Goal: Transaction & Acquisition: Purchase product/service

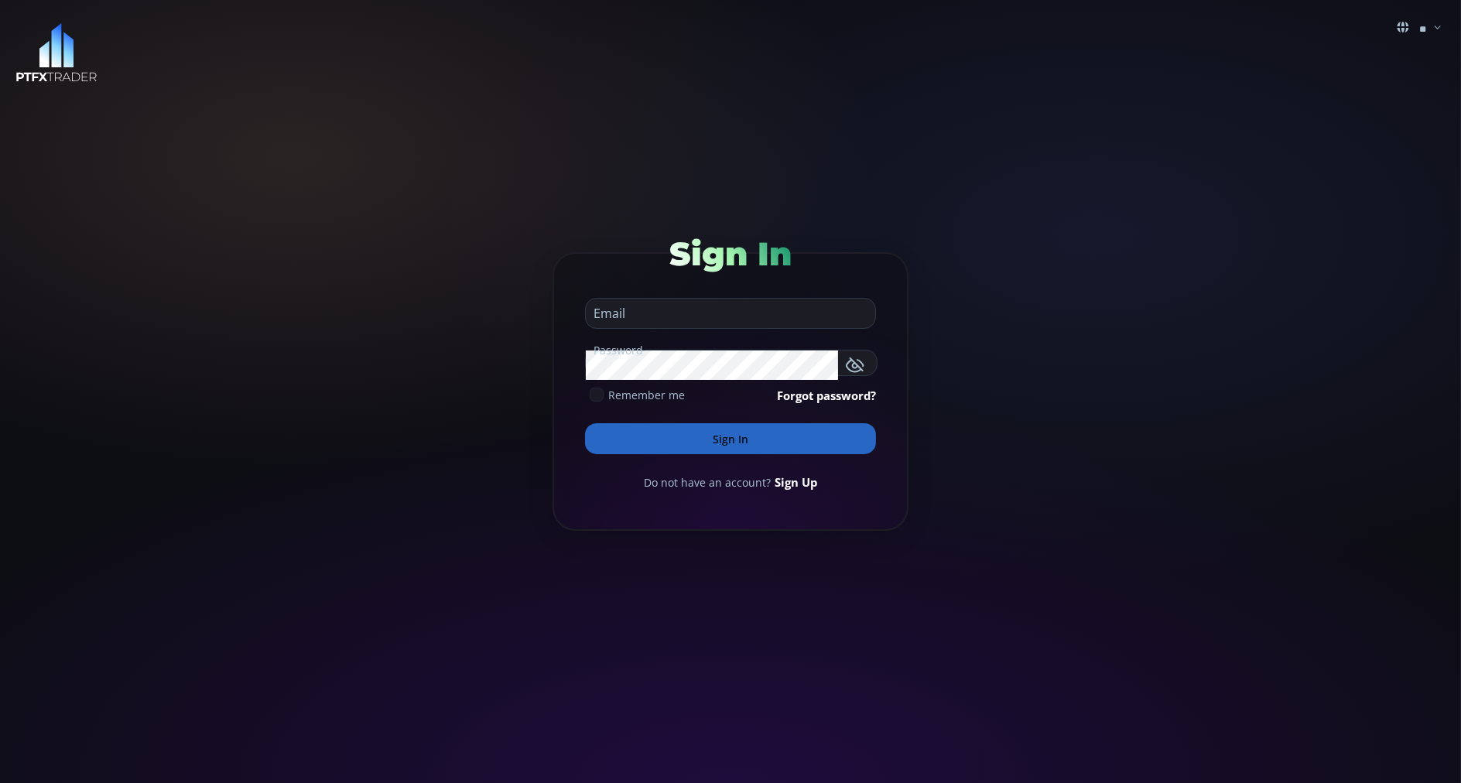
type input "**********"
click at [609, 429] on button "Sign In" at bounding box center [730, 438] width 291 height 31
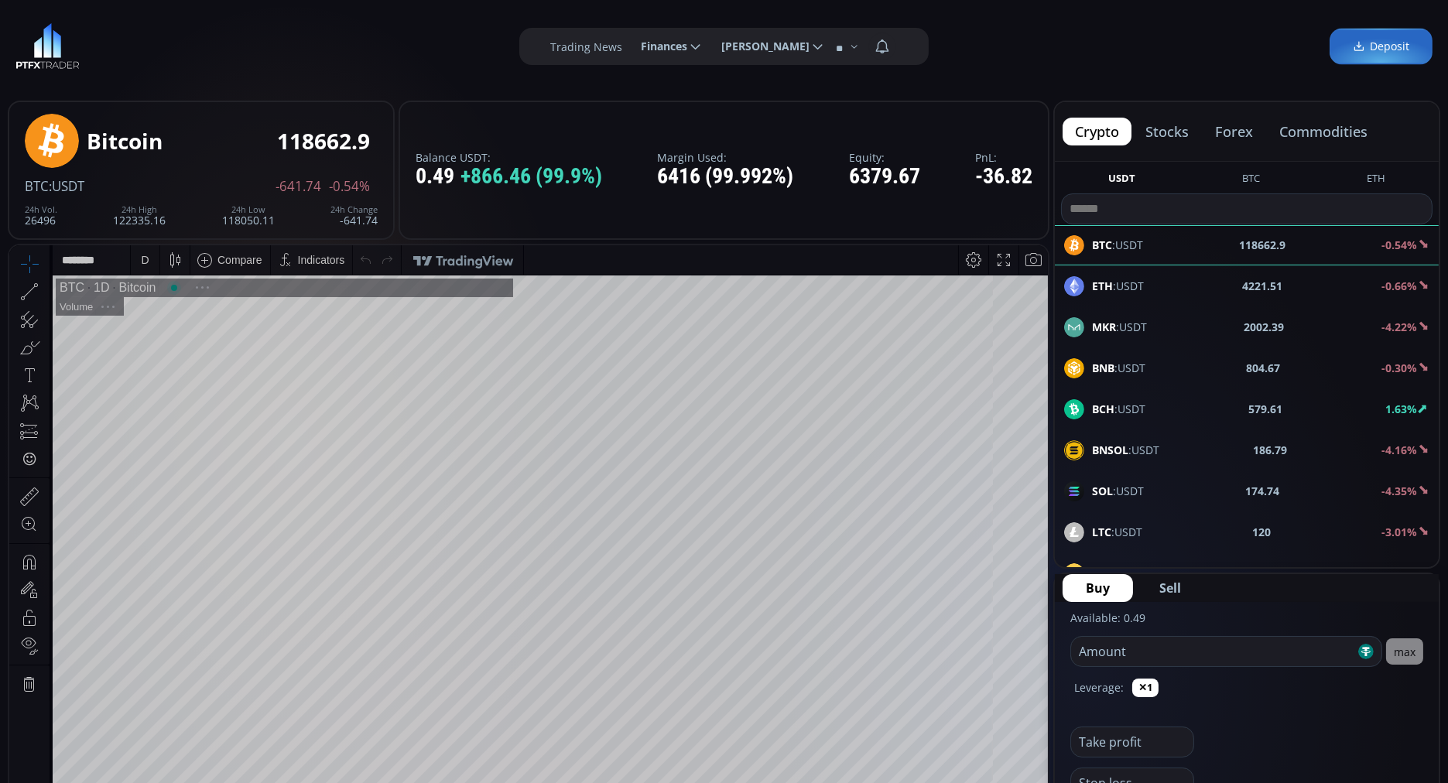
scroll to position [210, 0]
click at [1328, 125] on button "commodities" at bounding box center [1323, 132] width 113 height 28
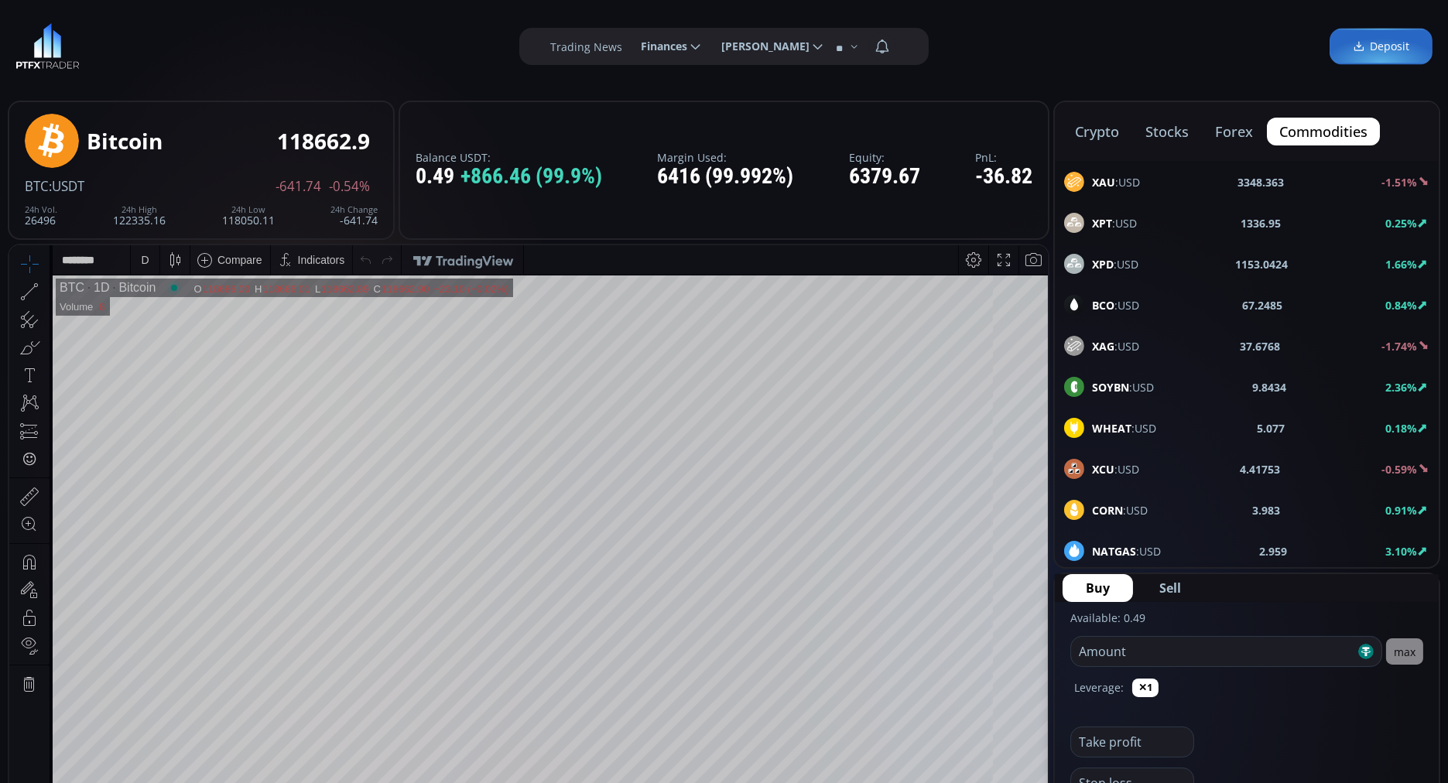
click at [1103, 299] on b "BCO" at bounding box center [1103, 305] width 22 height 15
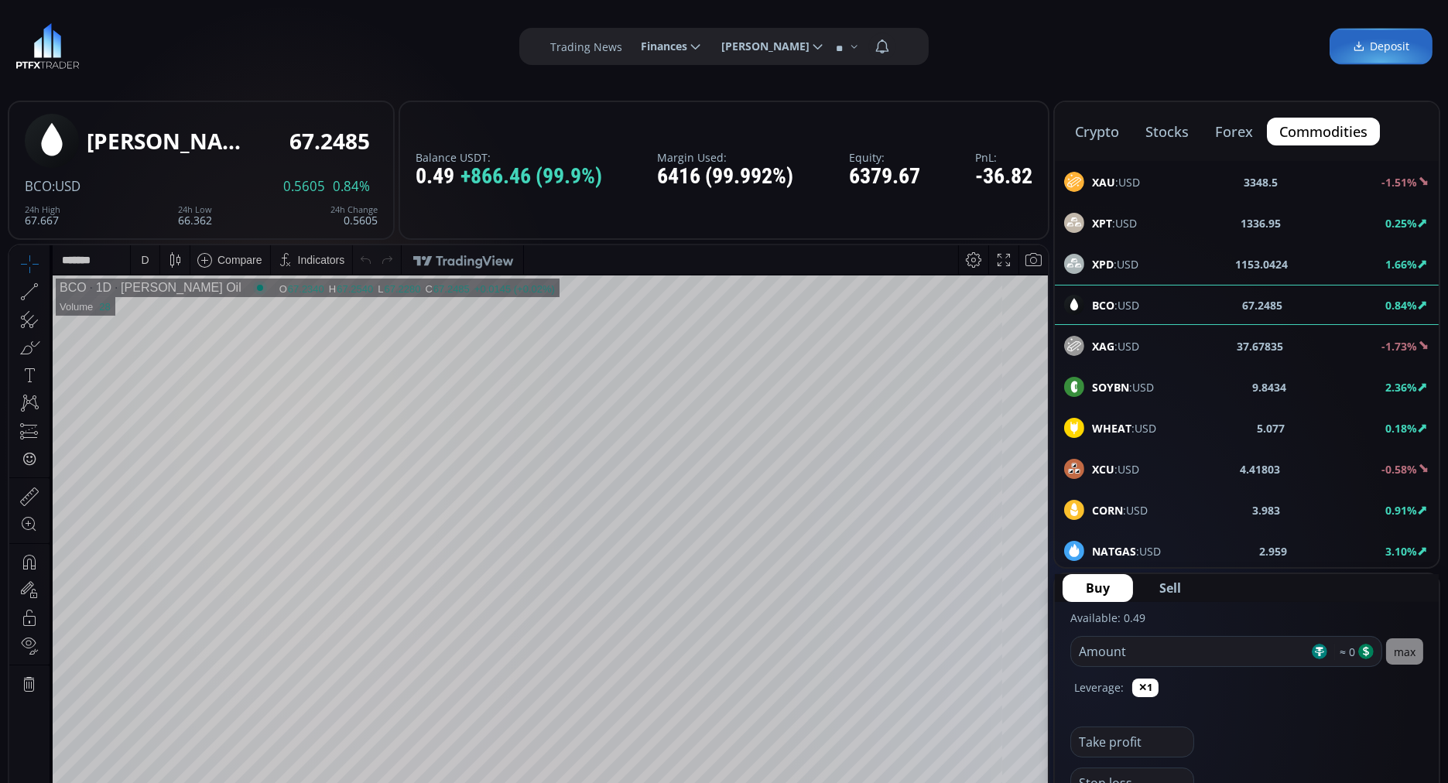
click at [1245, 631] on div "Amount ≈ 0" at bounding box center [1226, 646] width 312 height 41
